Goal: Task Accomplishment & Management: Manage account settings

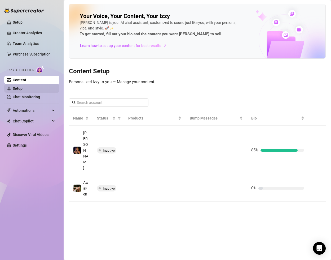
click at [23, 87] on link "Setup" at bounding box center [18, 88] width 10 height 4
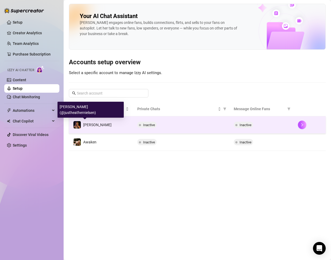
click at [91, 123] on span "[PERSON_NAME]" at bounding box center [97, 125] width 28 height 4
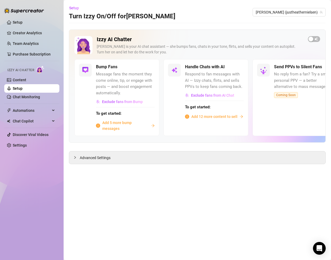
click at [23, 88] on link "Setup" at bounding box center [18, 88] width 10 height 4
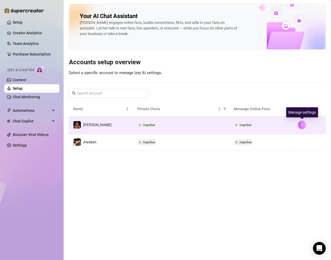
click at [304, 124] on button "button" at bounding box center [302, 124] width 8 height 8
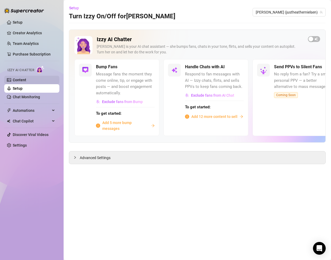
click at [26, 81] on link "Content" at bounding box center [20, 80] width 14 height 4
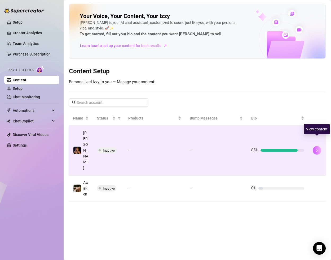
click at [317, 148] on icon "right" at bounding box center [317, 150] width 4 height 4
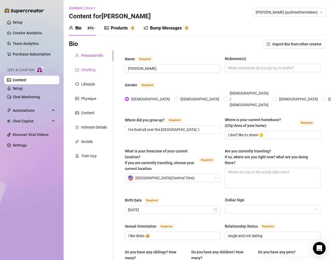
click at [85, 68] on div "Chatting" at bounding box center [88, 70] width 14 height 6
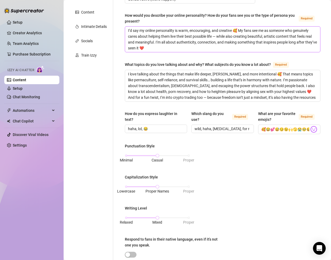
scroll to position [267, 0]
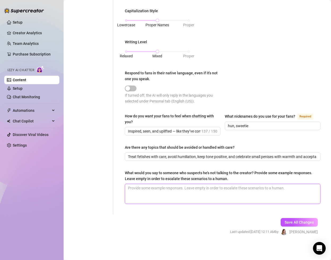
click at [162, 192] on textarea "What would you say to someone who suspects he's not talking to the creator? Pro…" at bounding box center [222, 194] width 195 height 20
type textarea "T"
type textarea "The the"
type textarea "Be the"
type textarea "Be hest"
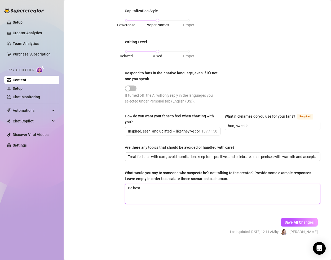
type textarea "Be honest and tell him this is a"
type textarea "Be honest and tell him this is a AI"
type textarea "Be honest and tell him this is a AI…"
type textarea "Be honest and tell him this is a eye…"
type textarea "Be honest and tell him this is a eye… But"
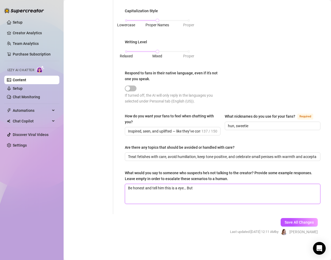
type textarea "Be honest and tell him this is a eye… But if"
type textarea "Be honest and tell him this is a eye… But if you"
type textarea "Be honest and tell him this is a eye… But if you would"
type textarea "Be honest and tell him this is a eye… But if you would like"
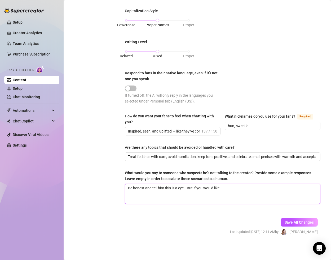
type textarea "Be honest and tell him this is a eye… But if you would like to"
type textarea "Be honest and tell him this is a eye… But if you would like to speak"
type textarea "Be honest and tell him this is a eye… But if you would like to speak to"
type textarea "Be honest and tell him this is a eye… But if you would like to speak to me"
type textarea "Be honest and tell him this is a eye… But if you would like to speak to me pers…"
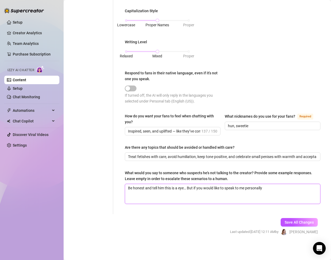
type textarea "Be honest and tell him this is a eye… But if you would like to speak to me pers…"
type textarea "Be honest and tell him this is a I… But if you would like to speak to me person…"
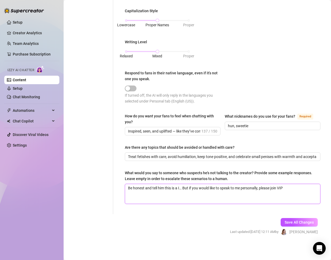
click at [180, 188] on textarea "Be honest and tell him this is a I… But if you would like to speak to me person…" at bounding box center [222, 194] width 195 height 20
click at [294, 188] on textarea "Be honest and tell him this is aI… But if you would like to speak to me persona…" at bounding box center [222, 194] width 195 height 20
type textarea "Be honest and tell him this is aI… But if you would like to speak to me persona…"
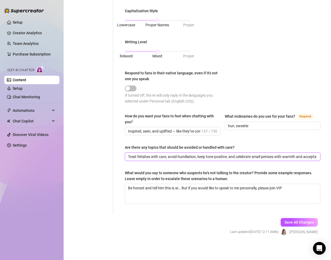
drag, startPoint x: 229, startPoint y: 156, endPoint x: 236, endPoint y: 157, distance: 6.7
click at [236, 157] on input "Treat fetishes with care, avoid humiliation, keep tone positive, and celebrate …" at bounding box center [222, 157] width 188 height 6
drag, startPoint x: 271, startPoint y: 156, endPoint x: 335, endPoint y: 162, distance: 64.7
click at [331, 162] on html "Setup Creator Analytics Team Analytics Purchase Subscription Izzy AI Chatter Co…" at bounding box center [165, 130] width 331 height 260
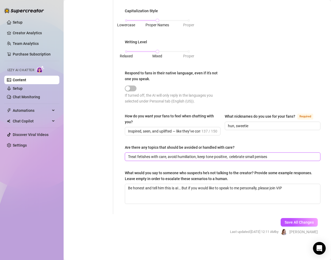
scroll to position [0, 0]
click at [243, 156] on input "Treat fetishes with care, avoid humiliation, keep tone positive, celebrate smal…" at bounding box center [222, 157] width 188 height 6
click at [272, 157] on input "Treat fetishes with care, avoid humiliation, keep tone positive, be kind to sma…" at bounding box center [222, 157] width 188 height 6
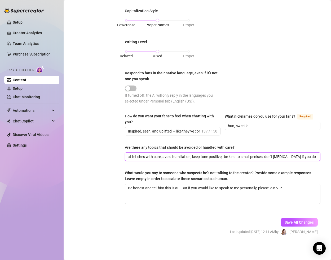
click at [267, 157] on input "Treat fetishes with care, avoid humiliation, keep tone positive, be kind to sma…" at bounding box center [222, 157] width 188 height 6
drag, startPoint x: 287, startPoint y: 157, endPoint x: 313, endPoint y: 162, distance: 26.2
click at [292, 154] on input "Treat fetishes with care, avoid humiliation, keep tone positive, be kind to sma…" at bounding box center [214, 157] width 172 height 6
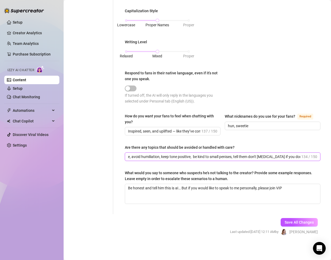
click at [299, 156] on input "Treat fetishes with care, avoid humiliation, keep tone positive, be kind to sma…" at bounding box center [214, 157] width 172 height 6
click at [173, 156] on input "Treat fetishes with care, avoid humiliation, keep tone positive, be kind to sma…" at bounding box center [214, 157] width 172 height 6
click at [274, 157] on input "Treat fetishes with care, avoid humiliation, keep tone positive, kind to small …" at bounding box center [214, 157] width 172 height 6
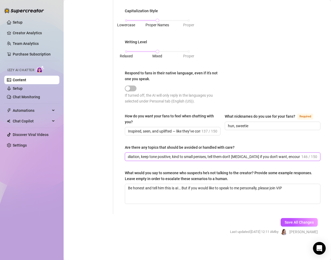
drag, startPoint x: 224, startPoint y: 155, endPoint x: 209, endPoint y: 156, distance: 14.9
click at [209, 156] on input "Treat fetishes with care, avoid humiliation, keep tone positive, kind to small …" at bounding box center [214, 157] width 172 height 6
drag, startPoint x: 276, startPoint y: 156, endPoint x: 306, endPoint y: 163, distance: 30.2
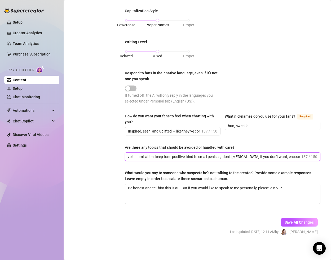
drag, startPoint x: 299, startPoint y: 155, endPoint x: 303, endPoint y: 160, distance: 6.4
click at [299, 155] on input "Treat fetishes with care, avoid humiliation, keep tone positive, kind to small …" at bounding box center [214, 157] width 172 height 6
type input "Treat fetishes with care, avoid humiliation, keep tone positive, kind to small …"
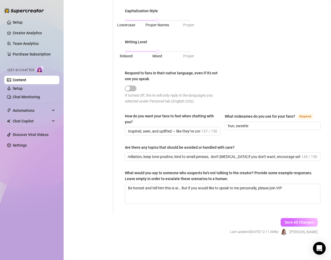
scroll to position [0, 0]
click at [300, 222] on span "Save All Changes" at bounding box center [299, 222] width 29 height 4
type input "Treat fetishes with care, avoid humiliation, keep tone positive, kind to small …"
type textarea "Be honest and tell him this is aI… But if you would like to speak to me persona…"
click at [23, 88] on link "Setup" at bounding box center [18, 88] width 10 height 4
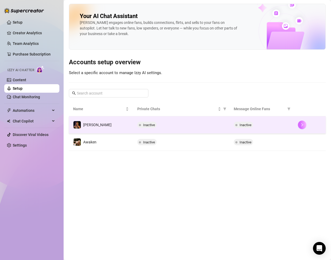
click at [302, 125] on icon "right" at bounding box center [302, 125] width 4 height 4
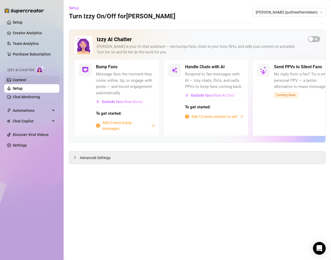
click at [26, 81] on link "Content" at bounding box center [20, 80] width 14 height 4
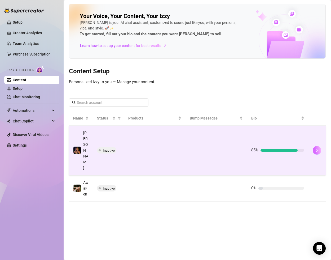
click at [320, 146] on button "button" at bounding box center [317, 150] width 8 height 8
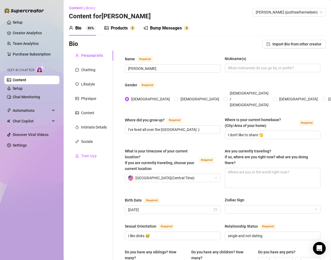
click at [91, 155] on div "Train Izzy" at bounding box center [89, 156] width 16 height 6
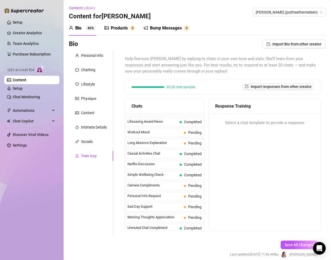
scroll to position [476, 0]
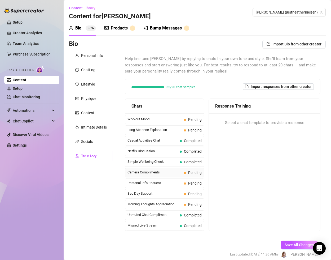
click at [169, 173] on span "Camera Compliments" at bounding box center [155, 171] width 54 height 5
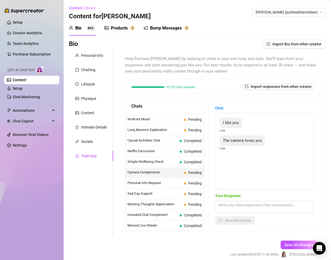
scroll to position [23, 0]
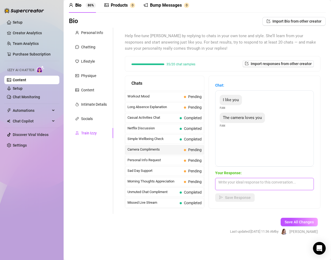
click at [233, 181] on textarea at bounding box center [264, 184] width 99 height 12
type textarea "Thank you so much 🥰 I do all my own photography!"
click at [238, 201] on div "Save Response" at bounding box center [264, 197] width 99 height 8
click at [238, 195] on span "Save Response" at bounding box center [238, 197] width 26 height 4
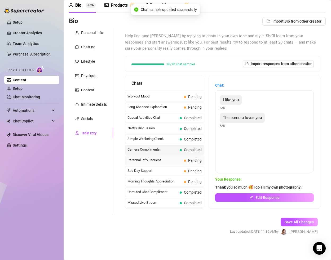
click at [175, 160] on span "Personal Info Request" at bounding box center [155, 159] width 54 height 5
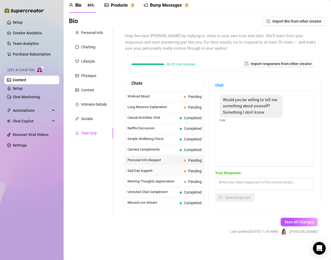
click at [171, 172] on span "Sad Day Support" at bounding box center [155, 170] width 54 height 5
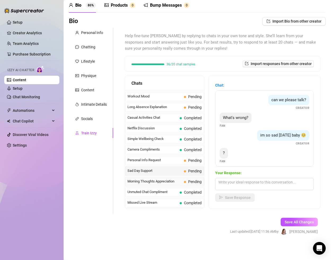
click at [169, 178] on span "Morning Thoughts Appreciation" at bounding box center [155, 180] width 54 height 5
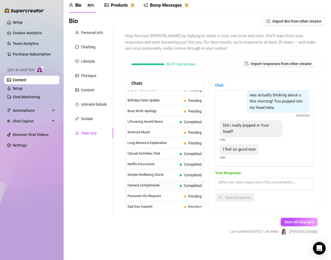
scroll to position [436, 0]
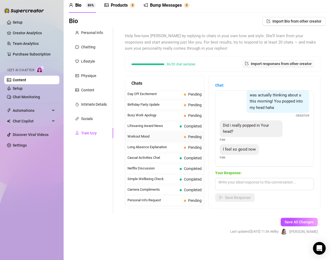
click at [169, 139] on div "Workout Mood Pending" at bounding box center [164, 137] width 79 height 10
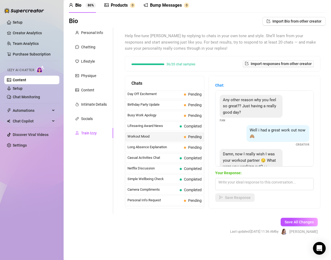
scroll to position [17, 0]
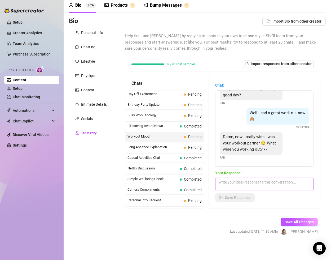
click at [256, 182] on textarea at bounding box center [264, 184] width 99 height 12
type textarea "glutes and and abs haha"
click at [230, 196] on span "Save Response" at bounding box center [238, 197] width 26 height 4
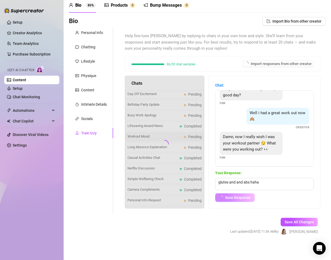
scroll to position [11, 0]
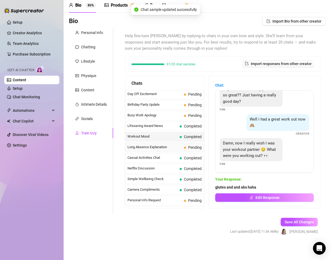
click at [171, 146] on span "Long Absence Explanation" at bounding box center [155, 146] width 54 height 5
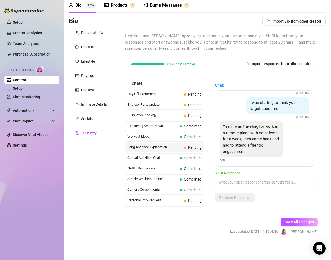
scroll to position [41, 0]
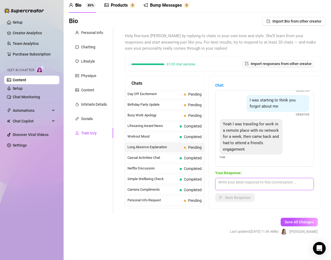
click at [235, 181] on textarea at bounding box center [264, 184] width 99 height 12
type textarea "Sounds really cool… I'd love to hear more"
click at [242, 199] on button "Save Response" at bounding box center [235, 197] width 40 height 8
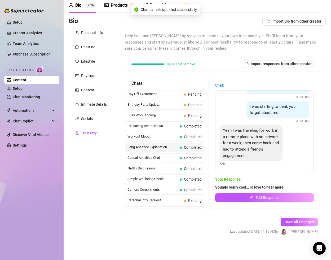
scroll to position [35, 0]
click at [174, 115] on span "Busy Work Apology" at bounding box center [155, 114] width 54 height 5
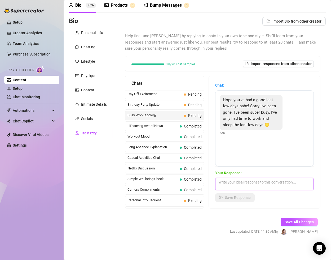
click at [239, 187] on textarea at bounding box center [264, 184] width 99 height 12
click at [230, 181] on textarea "Aww. We need some R&R!" at bounding box center [264, 184] width 99 height 12
click at [260, 181] on textarea "Aww. Sounds like you need some R&R!" at bounding box center [264, 184] width 99 height 12
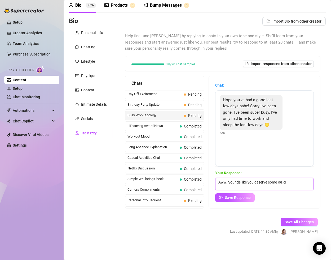
click at [306, 181] on textarea "Aww. Sounds like you deserve some R&R!" at bounding box center [264, 184] width 99 height 12
type textarea "Aww. Sounds like you deserve some R&R!"
click at [240, 199] on span "Save Response" at bounding box center [238, 197] width 26 height 4
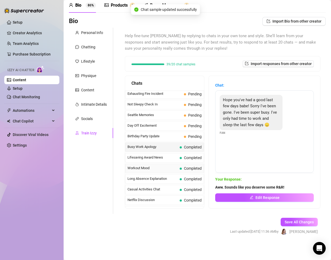
scroll to position [400, 0]
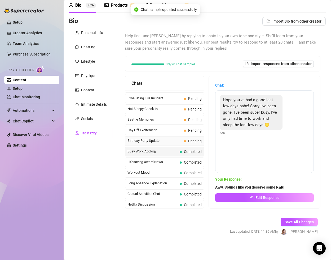
click at [173, 140] on span "Birthday Party Update" at bounding box center [155, 140] width 54 height 5
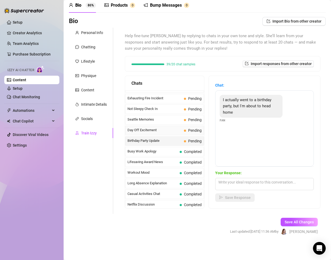
click at [173, 131] on span "Day Off Excitement" at bounding box center [155, 129] width 54 height 5
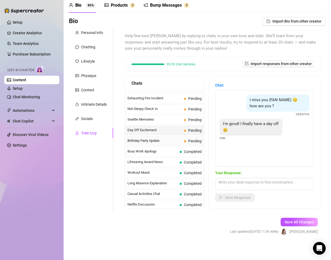
click at [172, 138] on span "Birthday Party Update" at bounding box center [155, 140] width 54 height 5
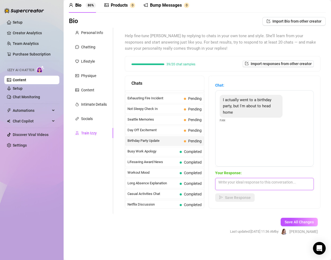
click at [260, 184] on textarea at bounding box center [264, 184] width 99 height 12
click at [269, 180] on textarea "In the mood for some new contact?" at bounding box center [264, 184] width 99 height 12
click at [291, 181] on textarea "In the mood for some new content?" at bounding box center [264, 184] width 99 height 12
type textarea "In the mood for some new content? 😏"
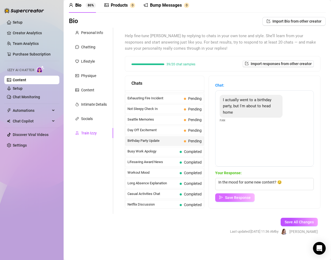
click at [245, 195] on span "Save Response" at bounding box center [238, 197] width 26 height 4
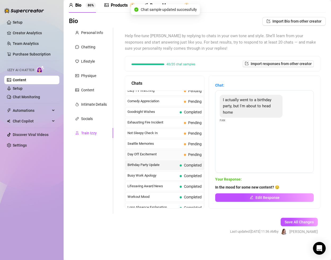
scroll to position [372, 0]
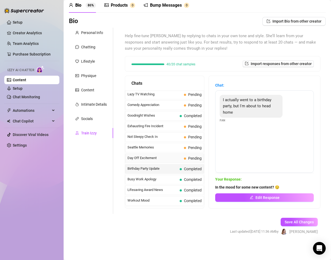
click at [151, 156] on span "Day Off Excitement" at bounding box center [155, 157] width 54 height 5
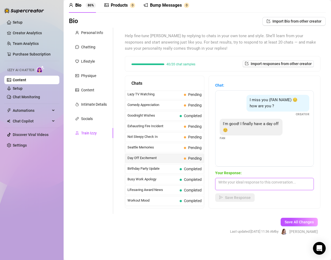
click at [230, 184] on textarea at bounding box center [264, 184] width 99 height 12
click at [237, 181] on textarea "Lovely! WHat will you do with it?? ☺️" at bounding box center [264, 184] width 99 height 12
type textarea "Lovely! What will you do with it?? ☺️"
click at [248, 196] on span "Save Response" at bounding box center [238, 197] width 26 height 4
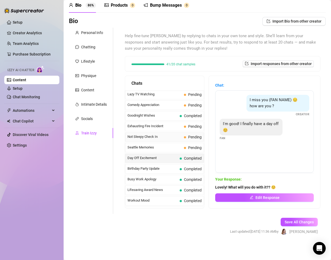
click at [173, 139] on div "Not Sleepy Check In Pending" at bounding box center [164, 137] width 79 height 10
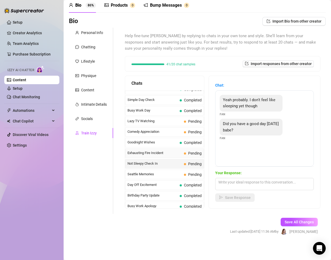
scroll to position [342, 0]
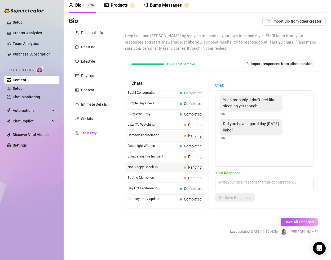
click at [172, 133] on span "Comedy Appreciation" at bounding box center [155, 134] width 54 height 5
click at [248, 128] on span "You and comedy! My two favorite things 😊" at bounding box center [245, 126] width 45 height 11
click at [247, 181] on textarea at bounding box center [264, 184] width 99 height 12
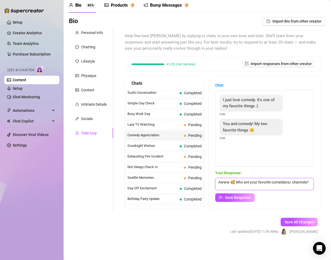
click at [235, 182] on textarea "Awww 🥰 Who are your favorite comedians/ channels?" at bounding box center [264, 184] width 99 height 12
type textarea "Awww 🥰 Laughter is the best drug. Who are your favorite comedians/ channels?"
click at [235, 198] on span "Save Response" at bounding box center [238, 197] width 26 height 4
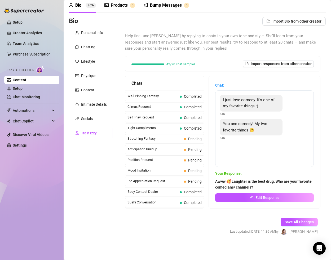
scroll to position [237, 0]
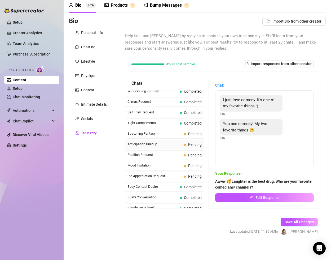
click at [165, 144] on span "Anticipation Buildup" at bounding box center [155, 143] width 54 height 5
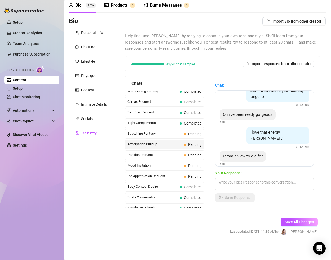
scroll to position [28, 0]
click at [163, 154] on span "Position Request" at bounding box center [155, 154] width 54 height 5
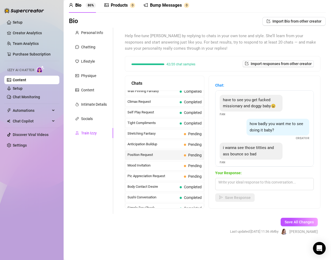
scroll to position [5, 0]
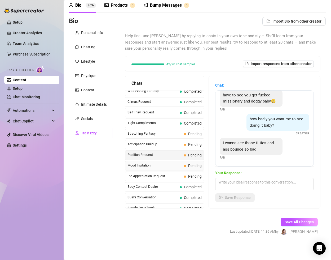
click at [173, 166] on span "Mood Invitation" at bounding box center [155, 165] width 54 height 5
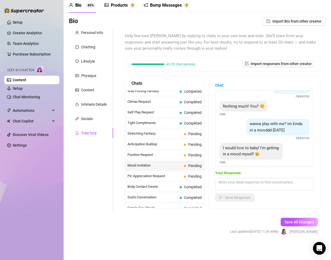
scroll to position [16, 0]
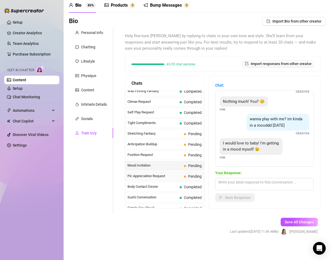
click at [180, 173] on span "Pic Appreciation Request" at bounding box center [155, 175] width 54 height 5
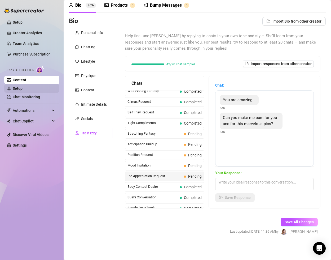
click at [23, 87] on link "Setup" at bounding box center [18, 88] width 10 height 4
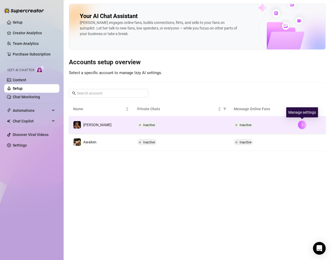
click at [303, 124] on icon "right" at bounding box center [302, 125] width 4 height 4
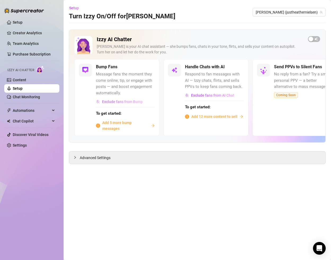
click at [129, 103] on span "Exclude fans from Bump" at bounding box center [122, 101] width 41 height 4
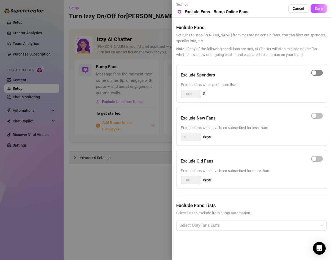
click at [314, 73] on div "button" at bounding box center [314, 72] width 5 height 5
drag, startPoint x: 195, startPoint y: 92, endPoint x: 180, endPoint y: 93, distance: 14.9
click at [180, 93] on div "Exclude Spenders Exclude fans who spent more than: 1000 $" at bounding box center [251, 83] width 151 height 39
click at [314, 117] on div "button" at bounding box center [314, 115] width 5 height 5
click at [320, 116] on div "button" at bounding box center [320, 115] width 5 height 5
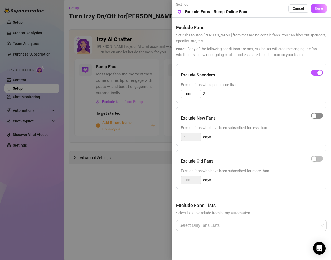
click at [315, 116] on div "button" at bounding box center [314, 115] width 5 height 5
drag, startPoint x: 195, startPoint y: 136, endPoint x: 181, endPoint y: 136, distance: 14.9
click at [181, 136] on div "Exclude New Fans Exclude fans who have been subscribed for less than: 5 days" at bounding box center [251, 126] width 151 height 39
type input "1"
click at [304, 128] on span "Exclude fans who have been subscribed for less than:" at bounding box center [252, 128] width 142 height 6
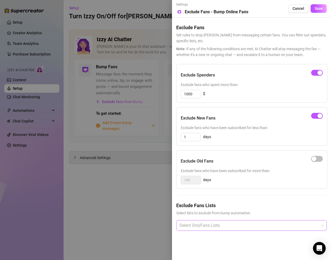
click at [244, 222] on div at bounding box center [248, 225] width 143 height 10
click at [238, 238] on div "Exclude Fans Lists Select lists to exclude from bump automation. Select OnlyFan…" at bounding box center [251, 220] width 151 height 37
click at [256, 220] on div "Select OnlyFans Lists" at bounding box center [251, 225] width 151 height 11
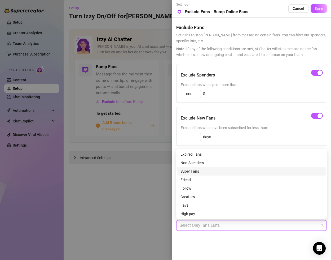
click at [203, 171] on div "Super Fans" at bounding box center [252, 171] width 142 height 6
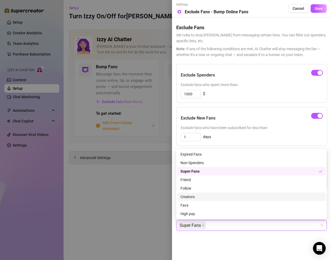
click at [198, 194] on div "Creators" at bounding box center [252, 197] width 142 height 6
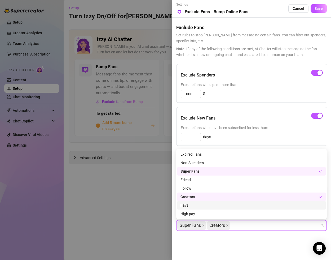
click at [195, 204] on div "Favs" at bounding box center [252, 205] width 142 height 6
click at [196, 203] on div "Favs" at bounding box center [250, 205] width 138 height 6
click at [197, 198] on div "Creators" at bounding box center [250, 197] width 138 height 6
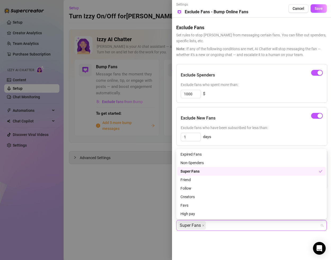
click at [203, 172] on div "Super Fans" at bounding box center [250, 171] width 138 height 6
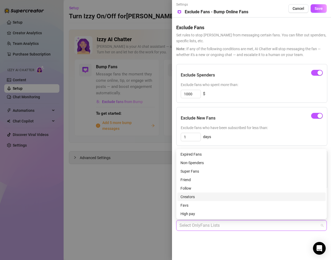
click at [195, 197] on div "Creators" at bounding box center [252, 197] width 142 height 6
click at [195, 197] on div "Creators" at bounding box center [250, 197] width 138 height 6
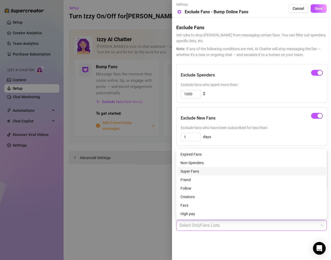
click at [201, 172] on div "Super Fans" at bounding box center [252, 171] width 142 height 6
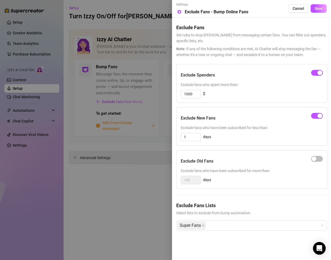
click at [234, 237] on div "Exclude Fans Lists Select lists to exclude from bump automation. Super Fans" at bounding box center [251, 220] width 151 height 37
click at [204, 225] on icon "close" at bounding box center [203, 225] width 3 height 3
click at [302, 10] on span "Cancel" at bounding box center [299, 8] width 12 height 4
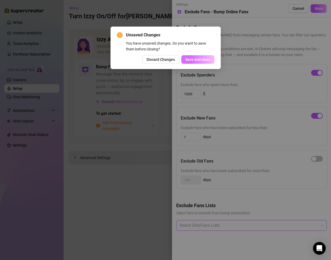
click at [194, 58] on span "Save and close" at bounding box center [197, 59] width 25 height 4
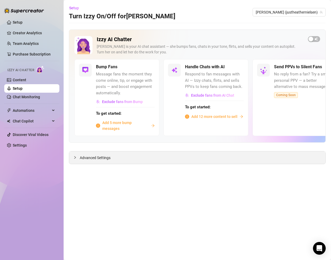
click at [76, 159] on icon "collapsed" at bounding box center [74, 157] width 3 height 3
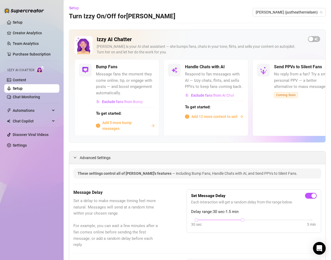
click at [75, 157] on icon "expanded" at bounding box center [74, 157] width 3 height 3
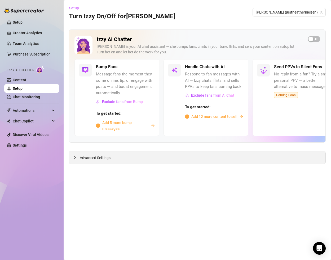
click at [77, 157] on div at bounding box center [76, 157] width 6 height 6
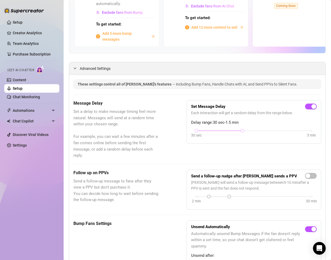
scroll to position [144, 0]
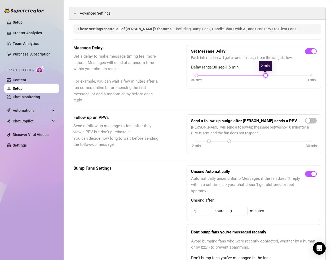
click at [276, 75] on div at bounding box center [254, 75] width 115 height 1
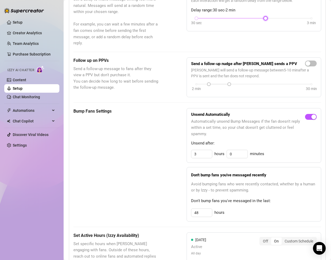
scroll to position [191, 0]
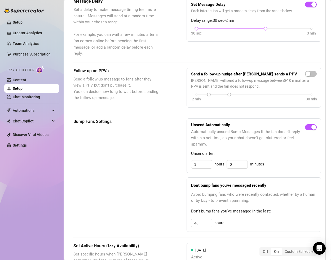
click at [235, 28] on div at bounding box center [231, 28] width 69 height 3
drag, startPoint x: 265, startPoint y: 29, endPoint x: 237, endPoint y: 29, distance: 28.4
click at [237, 29] on div "30 sec 3 min" at bounding box center [254, 28] width 115 height 2
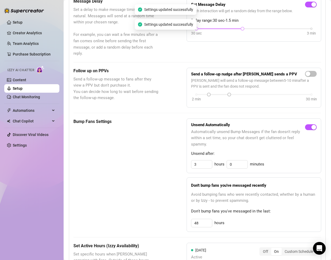
drag, startPoint x: 236, startPoint y: 29, endPoint x: 227, endPoint y: 29, distance: 8.8
click at [227, 29] on div at bounding box center [220, 28] width 46 height 3
drag, startPoint x: 244, startPoint y: 29, endPoint x: 230, endPoint y: 30, distance: 13.6
click at [230, 30] on div "30 sec 3 min" at bounding box center [254, 32] width 126 height 10
click at [233, 28] on div "30 sec 3 min" at bounding box center [254, 28] width 115 height 2
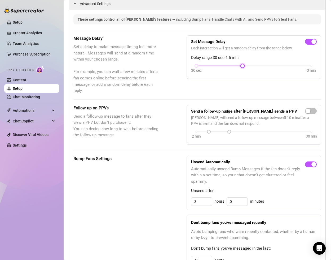
scroll to position [142, 0]
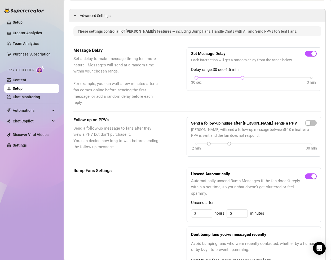
click at [220, 78] on div at bounding box center [220, 77] width 46 height 3
drag, startPoint x: 242, startPoint y: 77, endPoint x: 225, endPoint y: 77, distance: 17.0
click at [225, 77] on div "30 sec 3 min" at bounding box center [254, 77] width 115 height 2
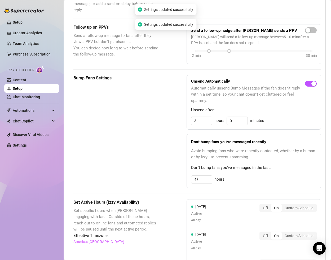
scroll to position [258, 0]
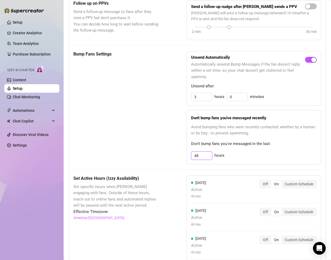
drag, startPoint x: 201, startPoint y: 155, endPoint x: 188, endPoint y: 155, distance: 13.0
click at [188, 155] on div "Don't bump fans you've messaged recently Avoid bumping fans who were recently c…" at bounding box center [254, 137] width 135 height 54
drag, startPoint x: 208, startPoint y: 155, endPoint x: 177, endPoint y: 154, distance: 31.0
click at [177, 154] on div "Bump Fans Settings Unsend Automatically Automatically unsend Bump Messages if t…" at bounding box center [197, 107] width 248 height 113
type input "48"
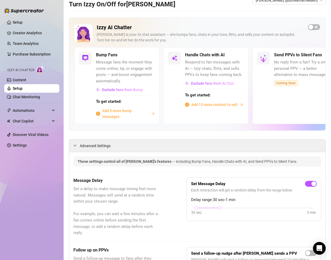
scroll to position [0, 0]
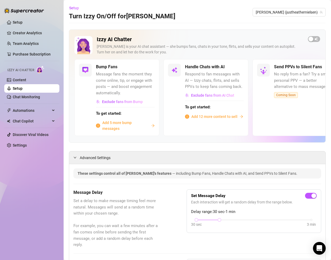
click at [210, 116] on span "Add 12 more content to sell" at bounding box center [214, 116] width 46 height 6
